Goal: Transaction & Acquisition: Purchase product/service

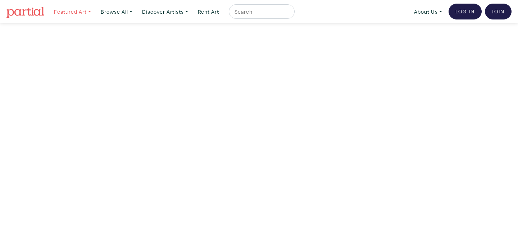
click at [89, 9] on link "Featured Art" at bounding box center [73, 11] width 44 height 15
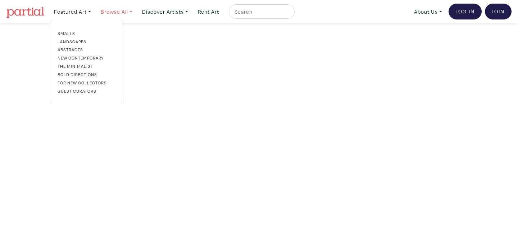
click at [94, 11] on link "Browse All" at bounding box center [73, 11] width 44 height 15
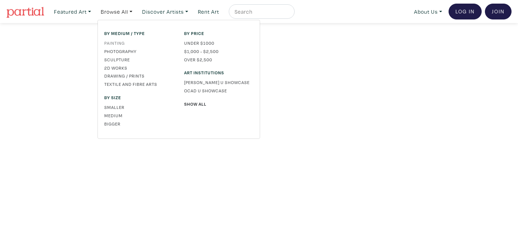
click at [115, 40] on link "Painting" at bounding box center [138, 43] width 69 height 6
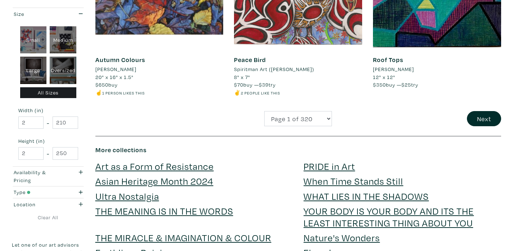
scroll to position [1542, 0]
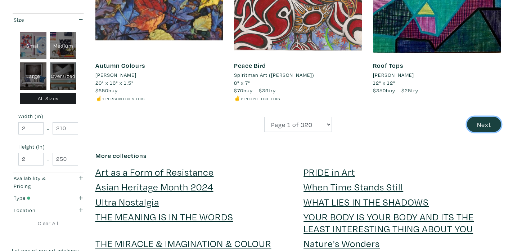
click at [490, 122] on button "Next" at bounding box center [484, 124] width 34 height 15
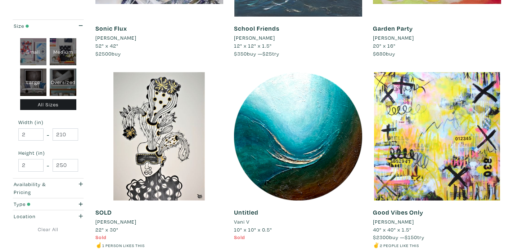
scroll to position [287, 0]
